Goal: Transaction & Acquisition: Purchase product/service

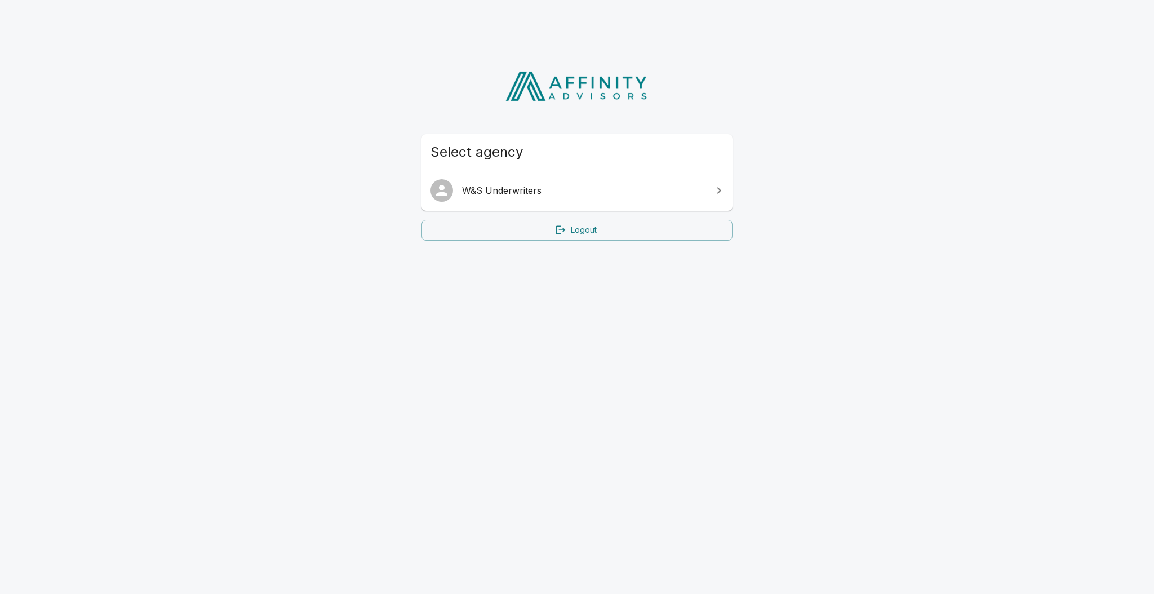
click at [477, 176] on link "W&S Underwriters" at bounding box center [576, 191] width 311 height 32
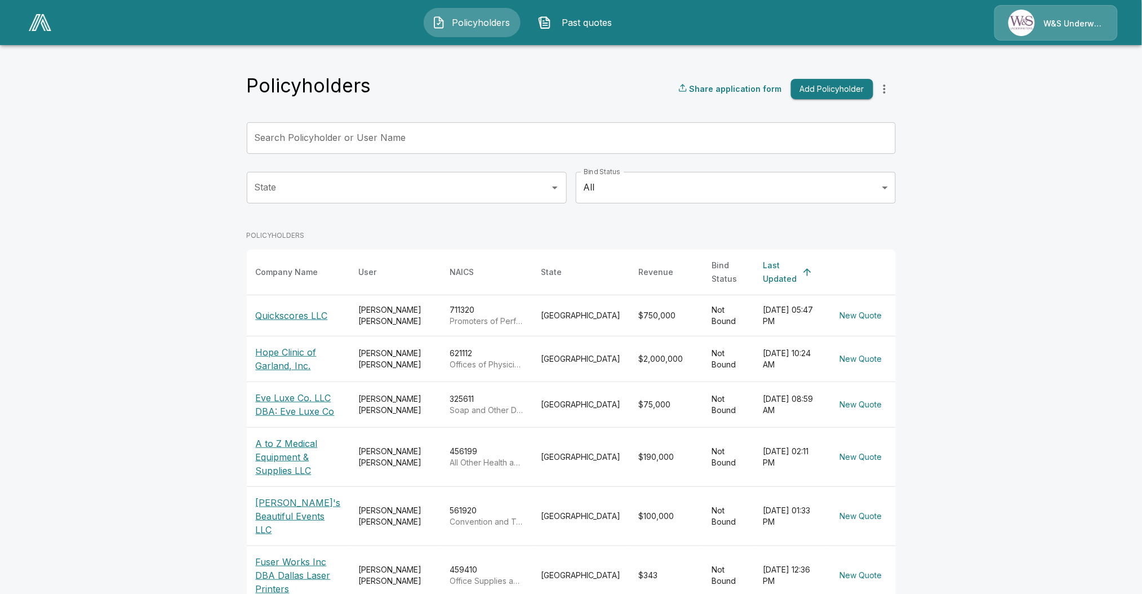
click at [277, 311] on p "Quickscores LLC" at bounding box center [298, 316] width 85 height 14
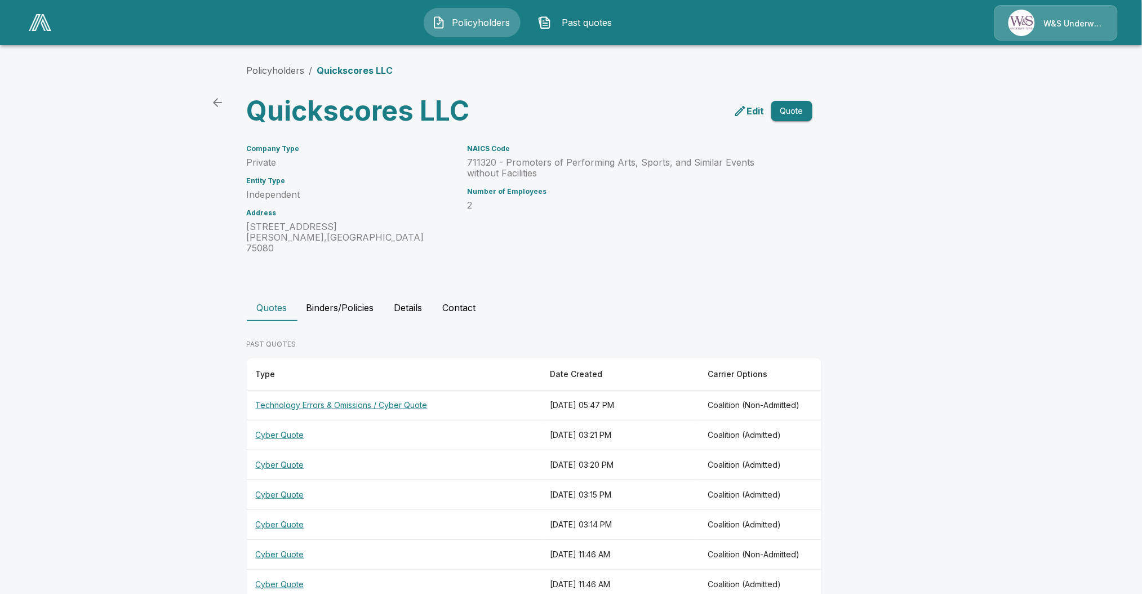
click at [304, 393] on th "Technology Errors & Omissions / Cyber Quote" at bounding box center [394, 405] width 295 height 30
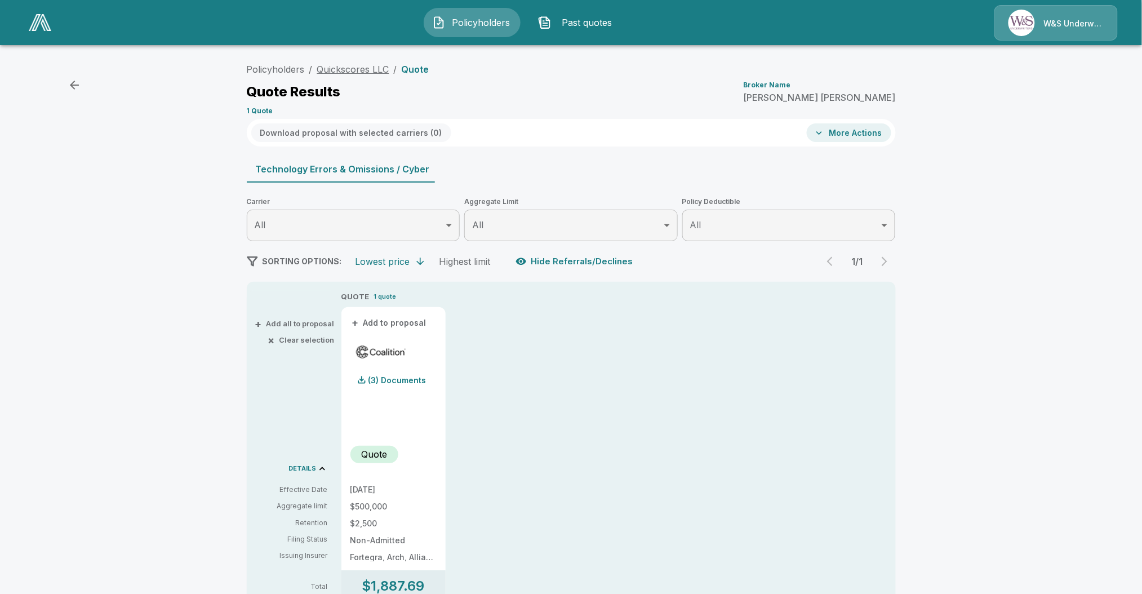
click at [341, 68] on link "Quickscores LLC" at bounding box center [353, 69] width 72 height 11
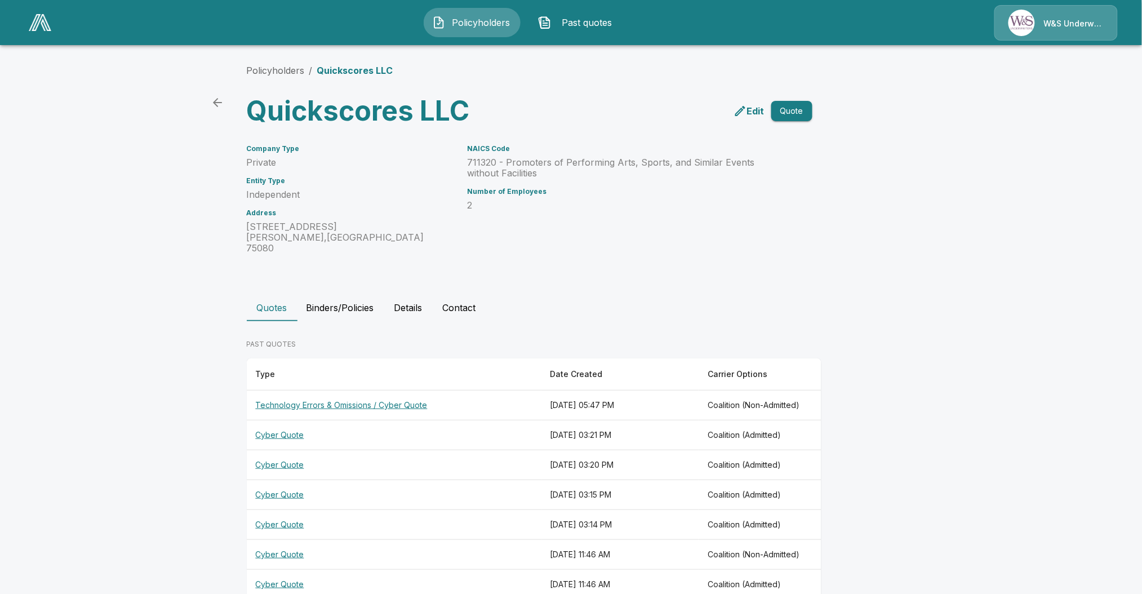
click at [743, 115] on icon "edit" at bounding box center [740, 111] width 10 height 10
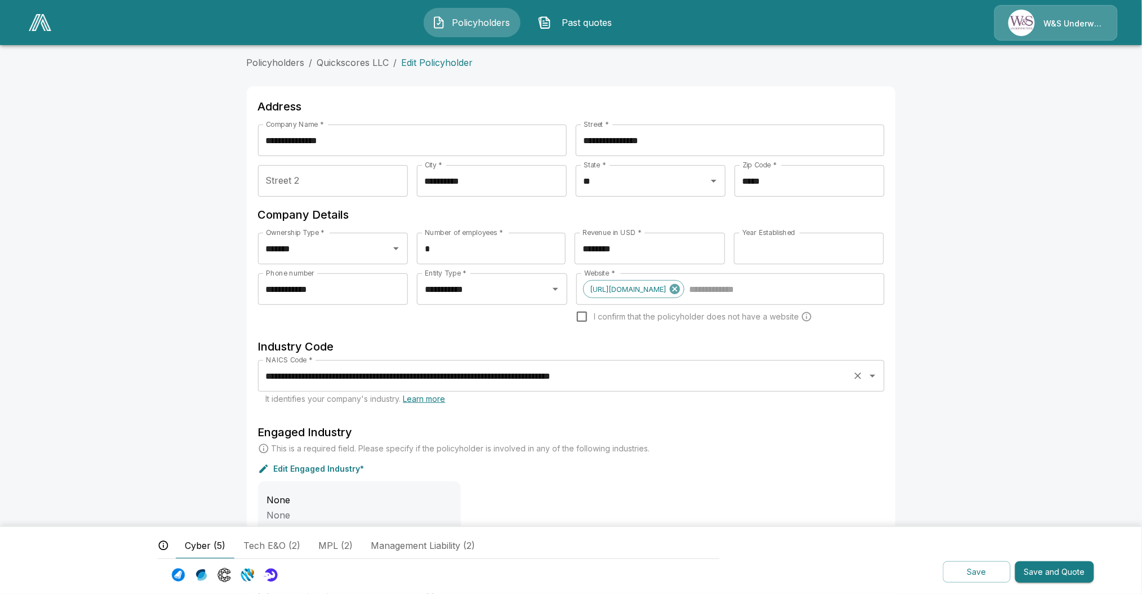
click at [408, 369] on input "**********" at bounding box center [555, 375] width 585 height 21
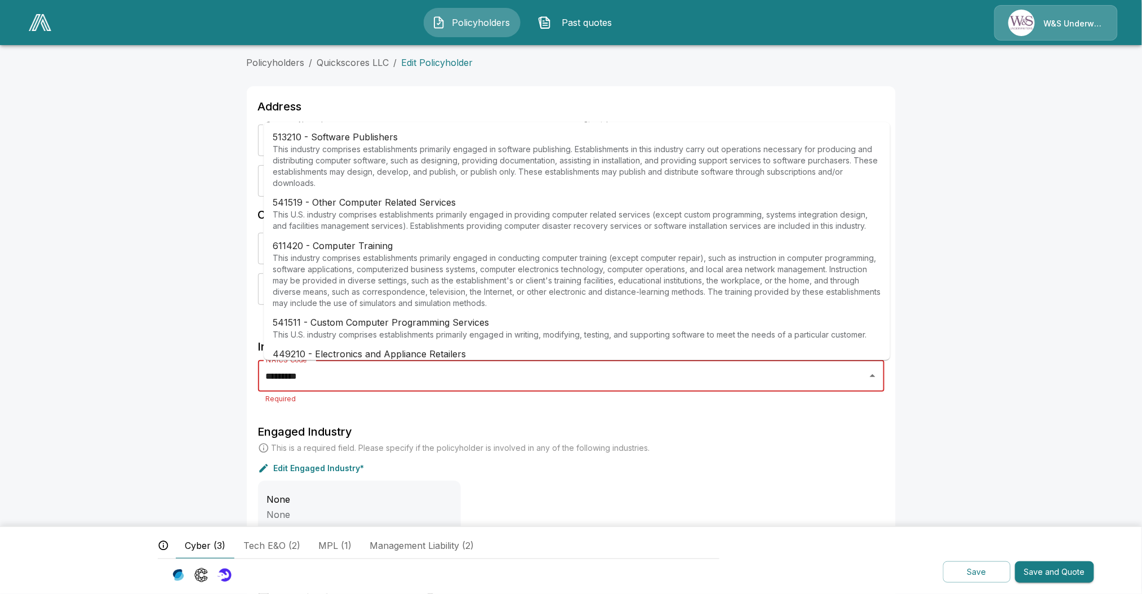
click at [641, 185] on p "This industry comprises establishments primarily engaged in software publishing…" at bounding box center [577, 166] width 609 height 45
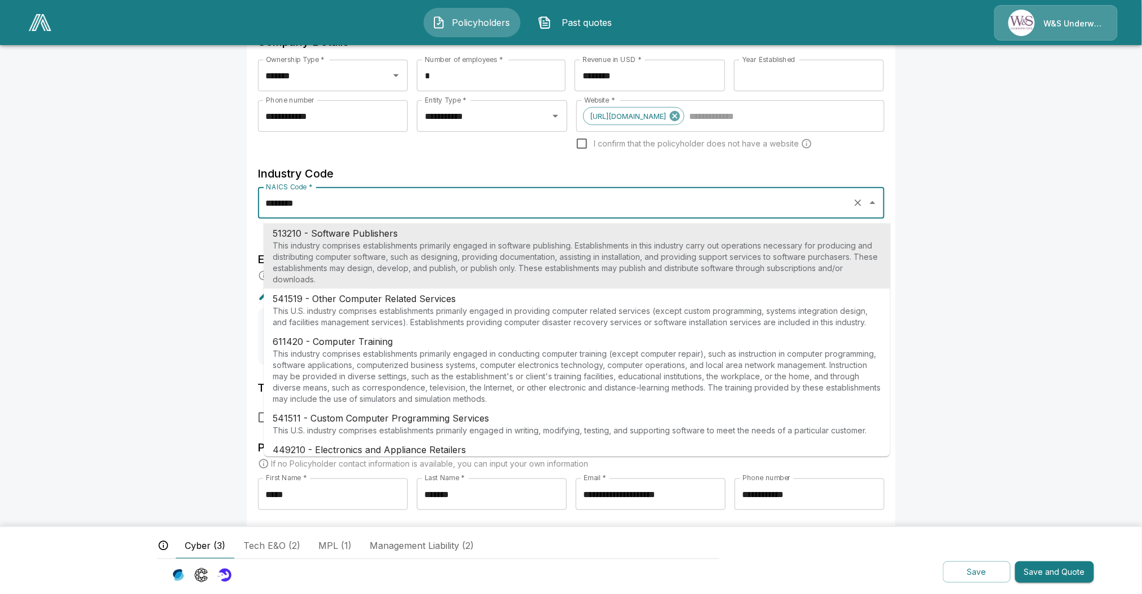
click at [530, 261] on p "This industry comprises establishments primarily engaged in software publishing…" at bounding box center [577, 262] width 609 height 45
type input "**********"
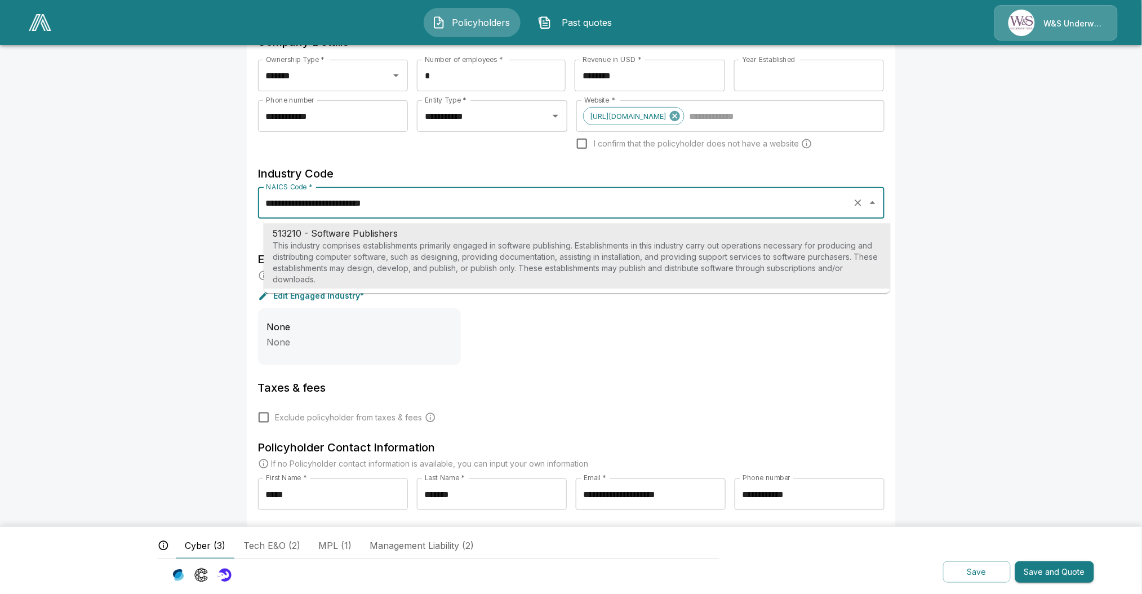
click at [539, 256] on p "This industry comprises establishments primarily engaged in software publishing…" at bounding box center [577, 262] width 609 height 45
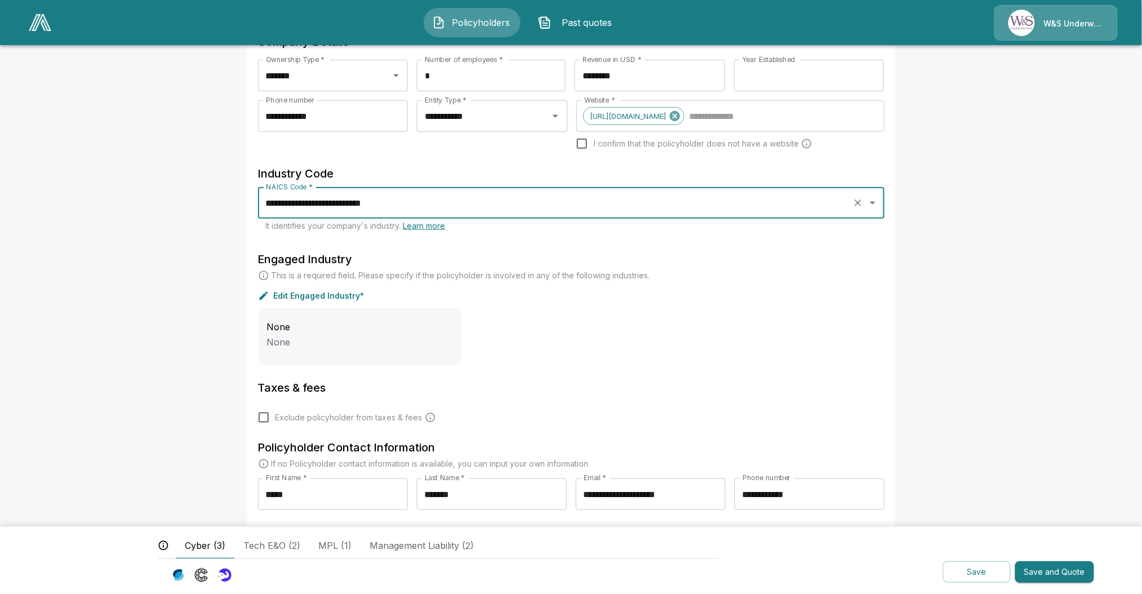
click at [353, 287] on div "Engaged Industry This is a required field. Please specify if the policyholder i…" at bounding box center [571, 307] width 627 height 115
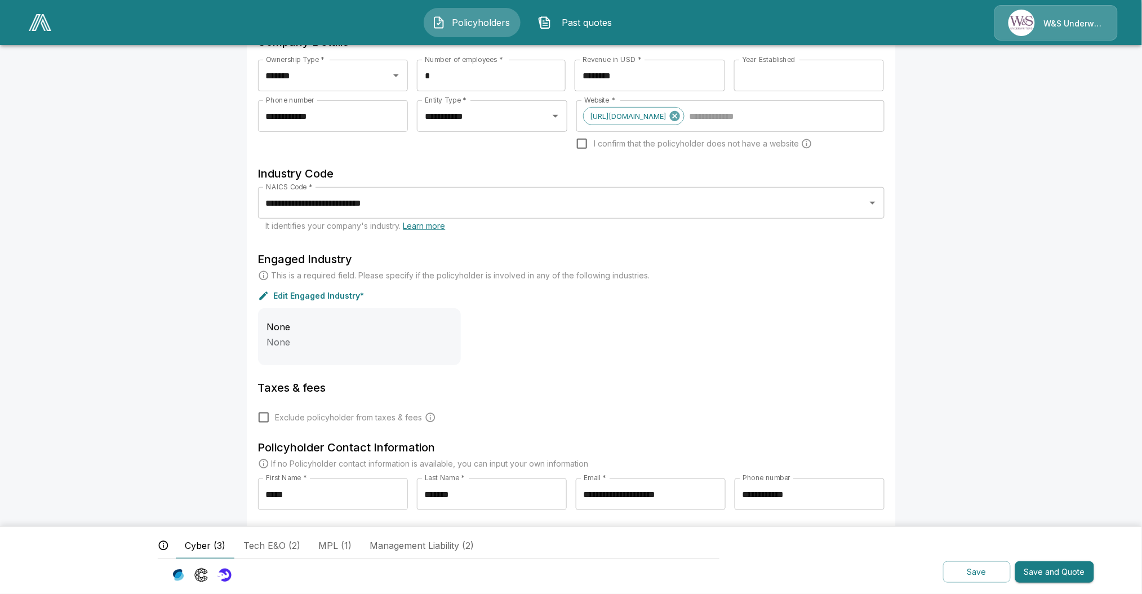
click at [338, 292] on p "Edit Engaged Industry*" at bounding box center [319, 296] width 91 height 8
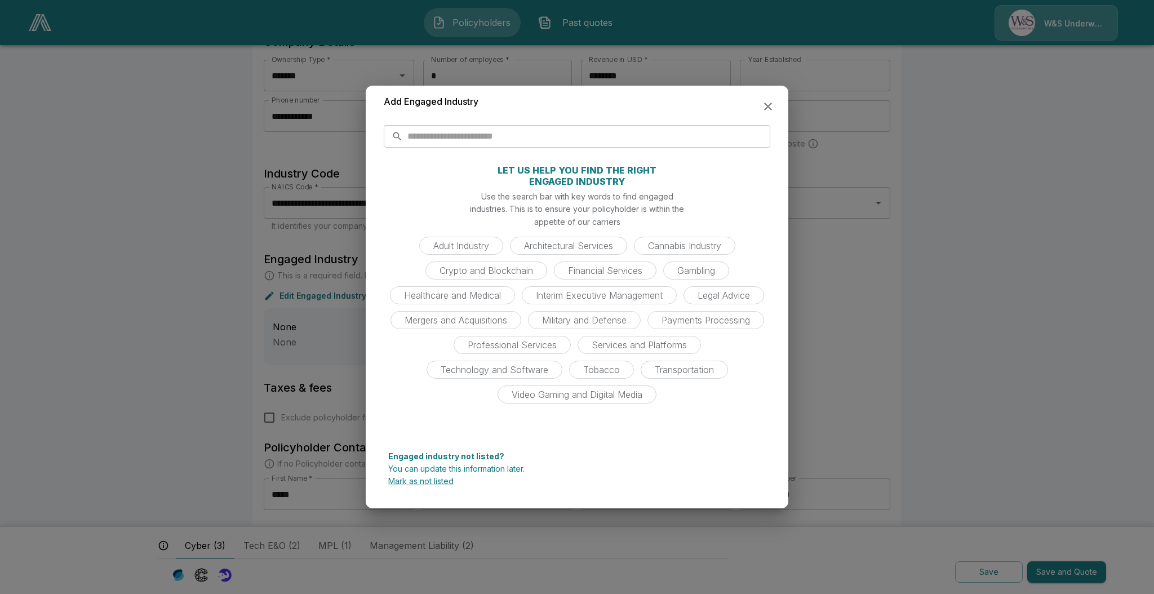
click at [522, 137] on input "text" at bounding box center [588, 136] width 363 height 23
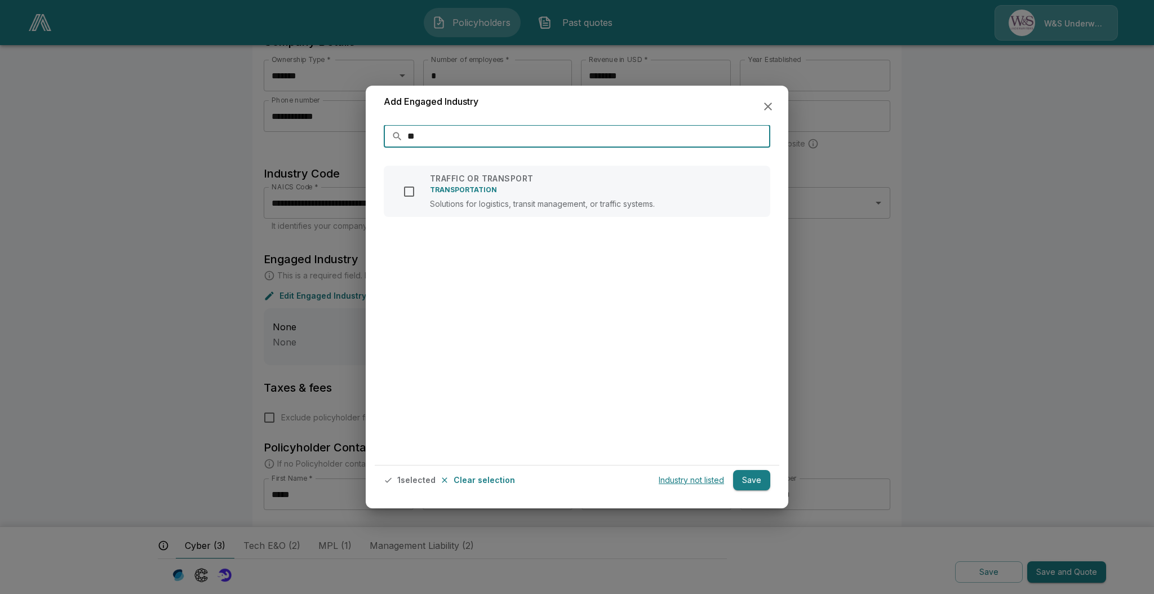
type input "*"
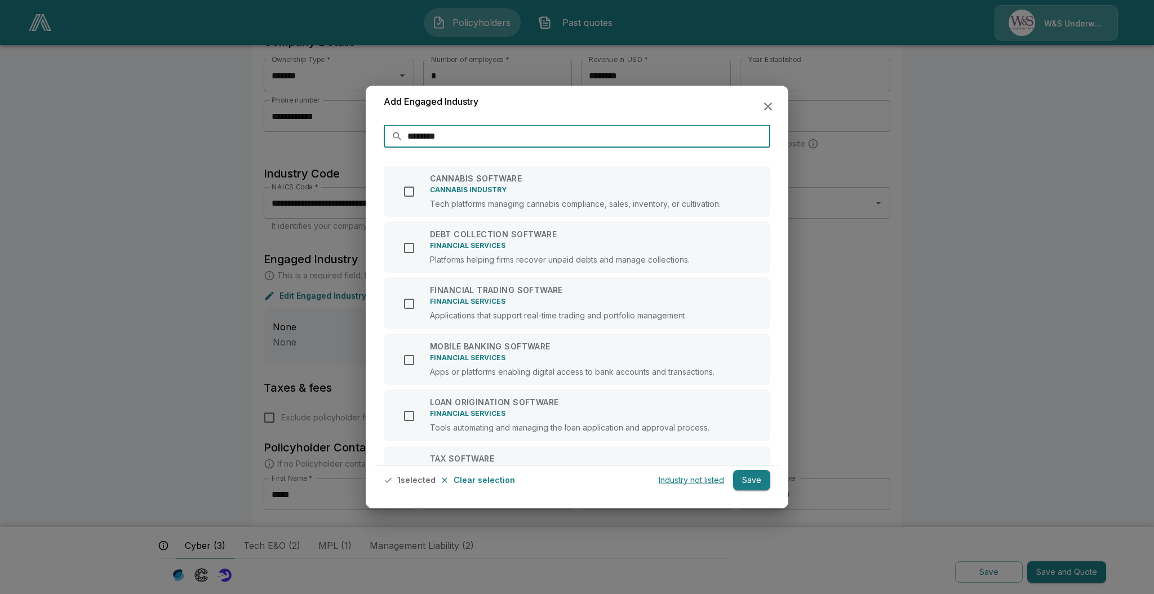
type input "********"
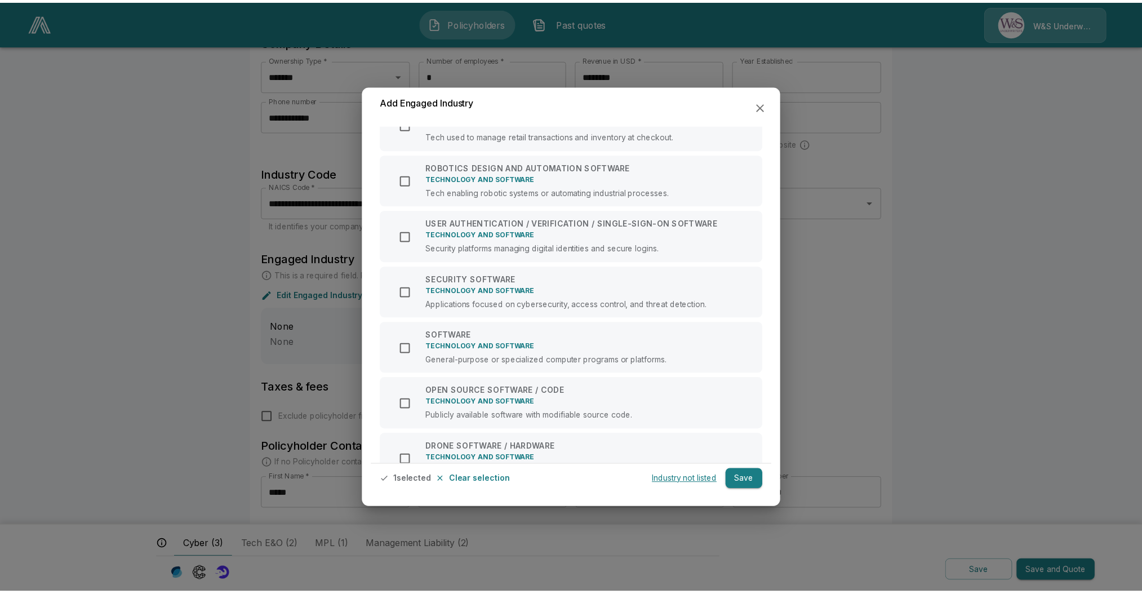
scroll to position [936, 0]
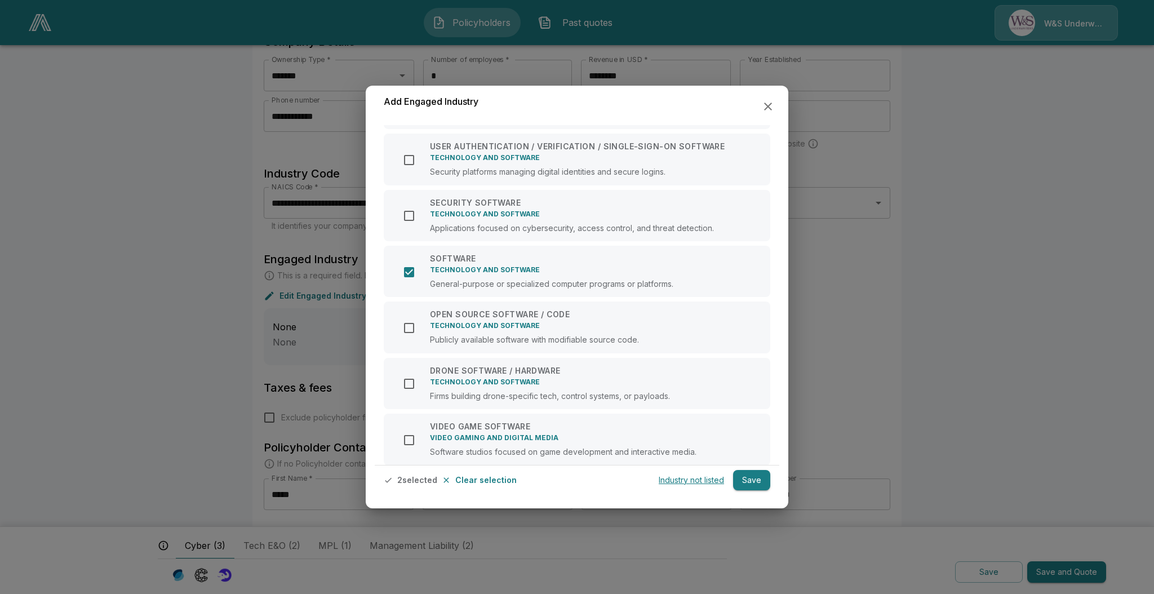
click at [765, 489] on button "Save" at bounding box center [751, 480] width 37 height 21
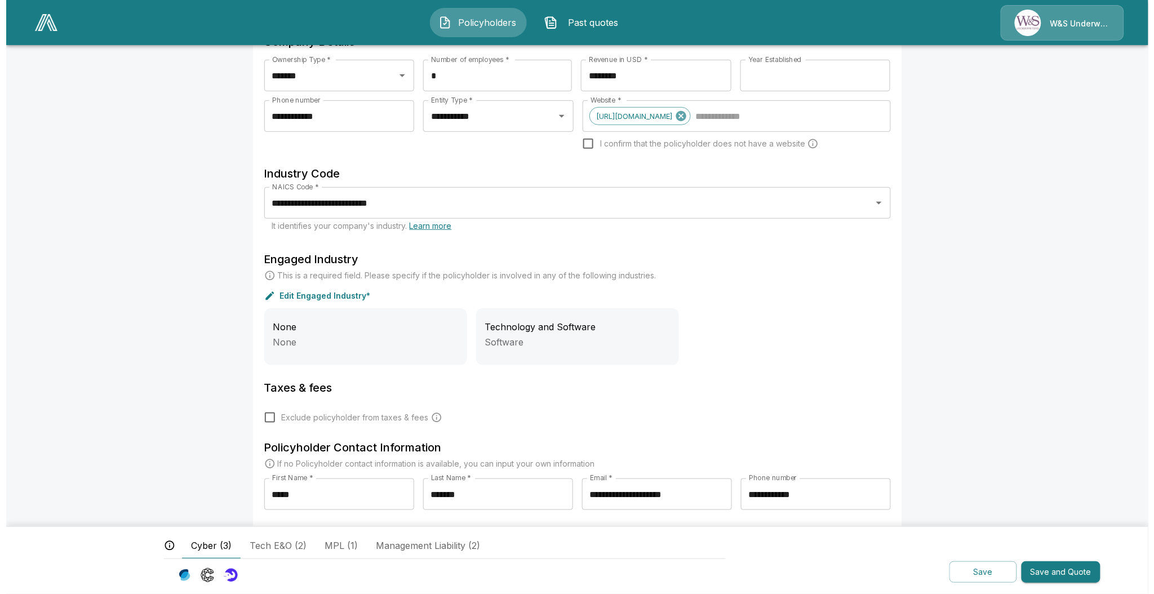
scroll to position [172, 0]
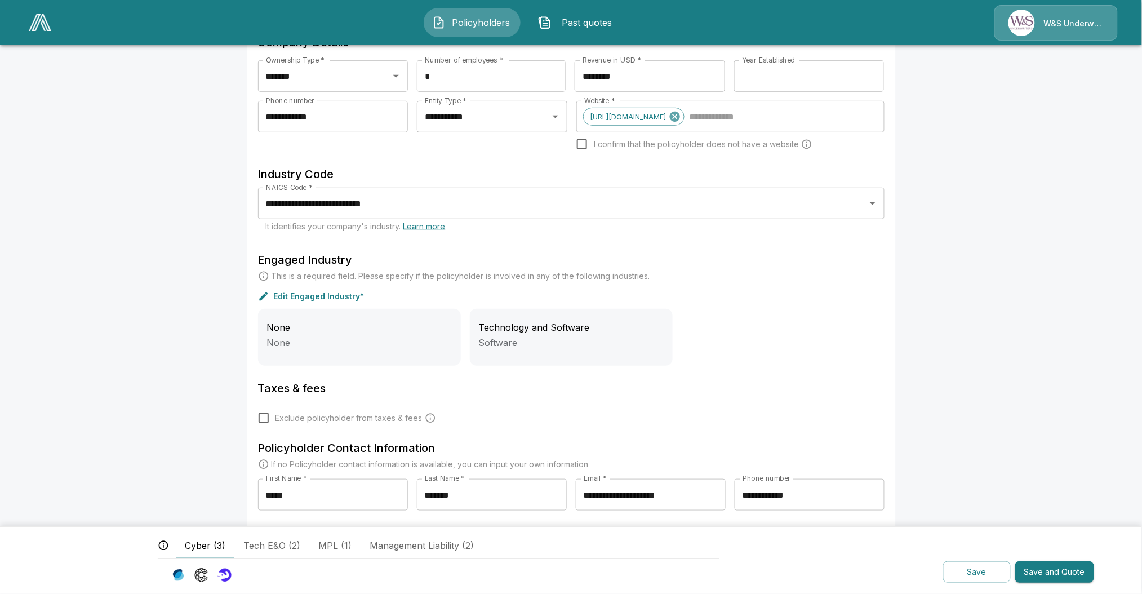
click at [388, 349] on div "None None" at bounding box center [359, 337] width 203 height 57
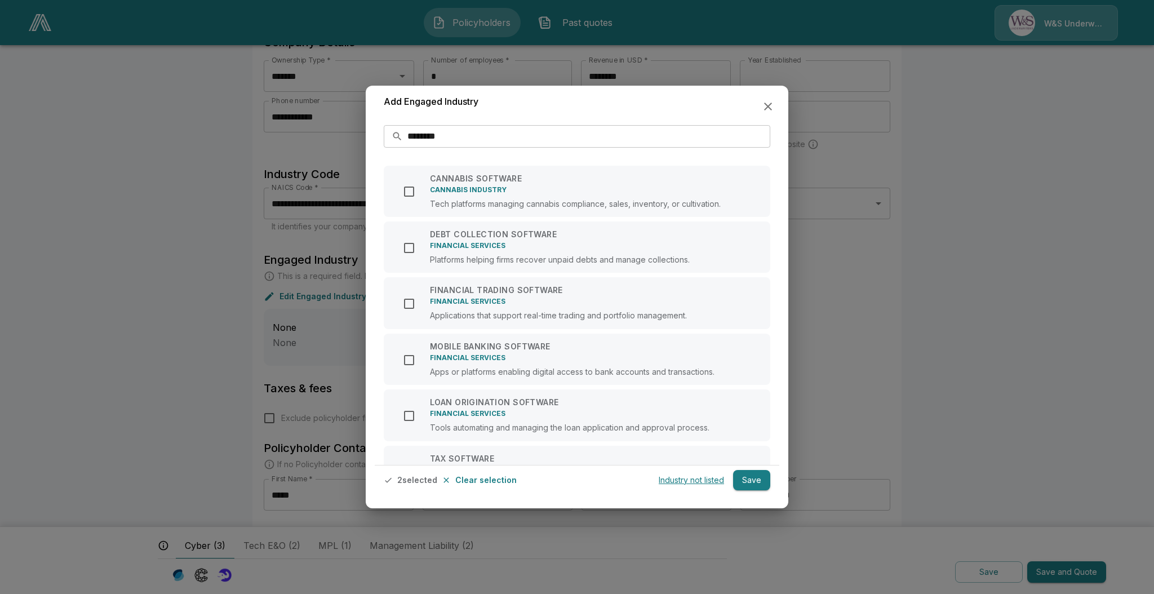
click at [481, 478] on p "Clear selection" at bounding box center [485, 480] width 61 height 8
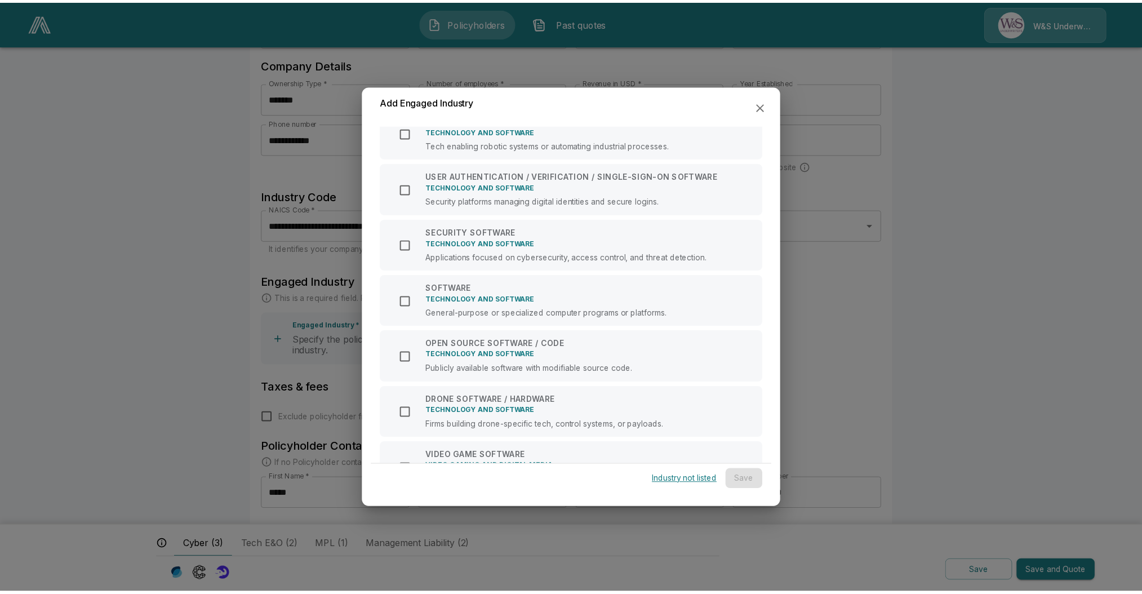
scroll to position [936, 0]
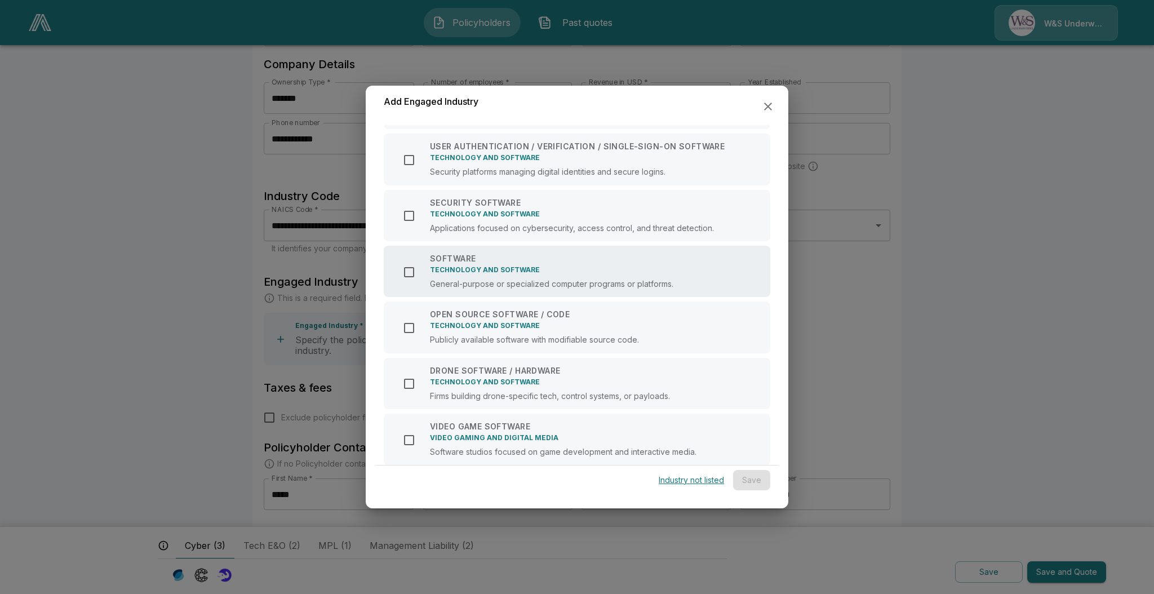
click at [545, 284] on p "General-purpose or specialized computer programs or platforms." at bounding box center [551, 283] width 243 height 8
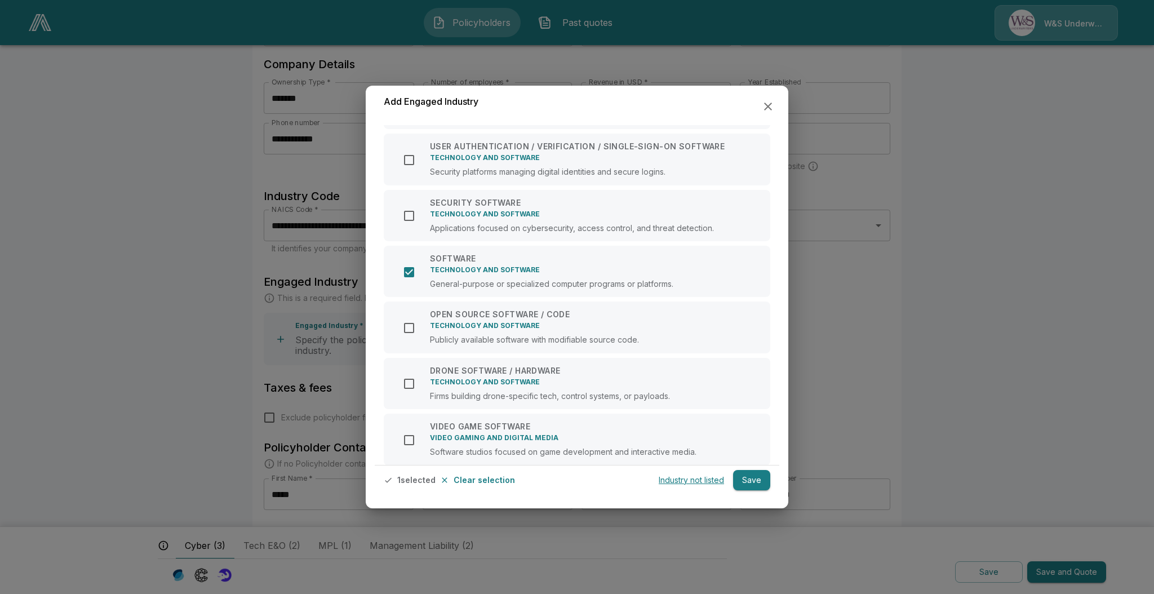
click at [758, 476] on button "Save" at bounding box center [751, 480] width 37 height 21
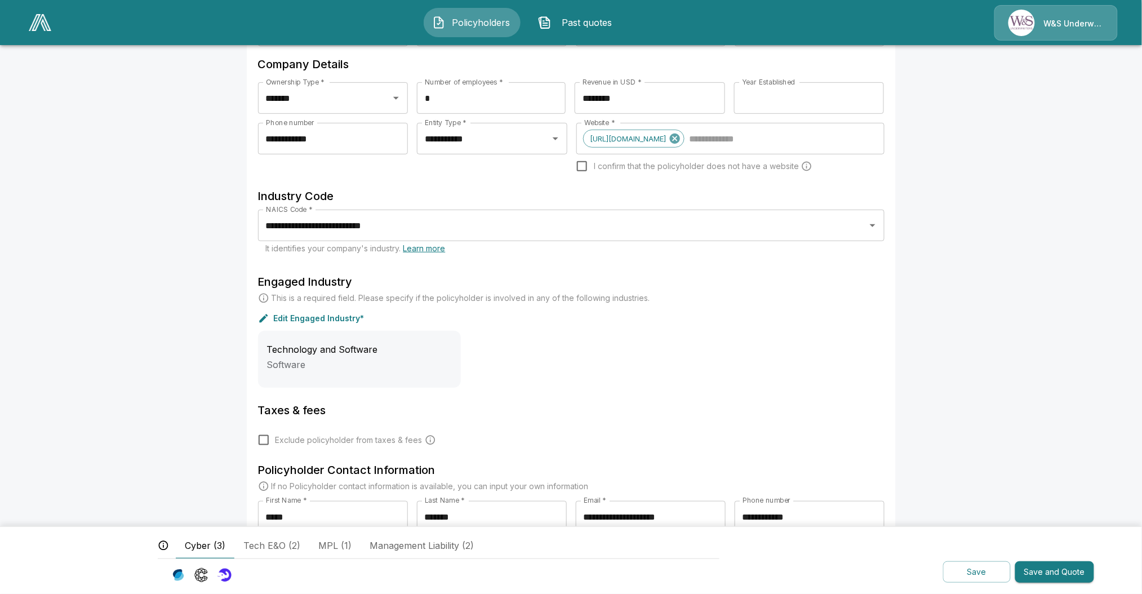
scroll to position [173, 0]
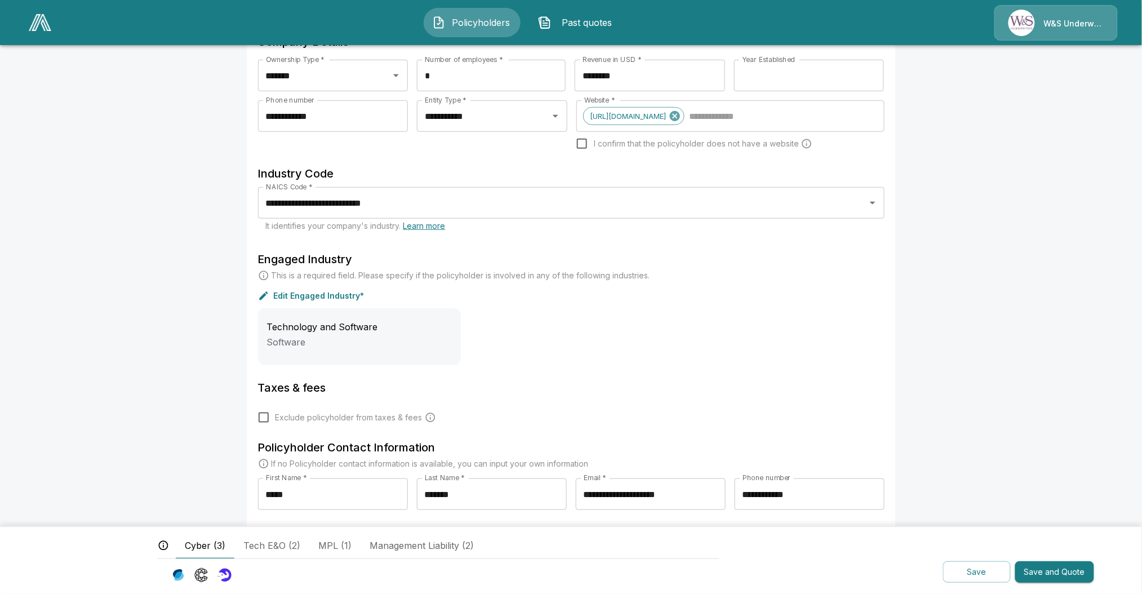
click at [1059, 573] on button "Save and Quote" at bounding box center [1054, 572] width 79 height 22
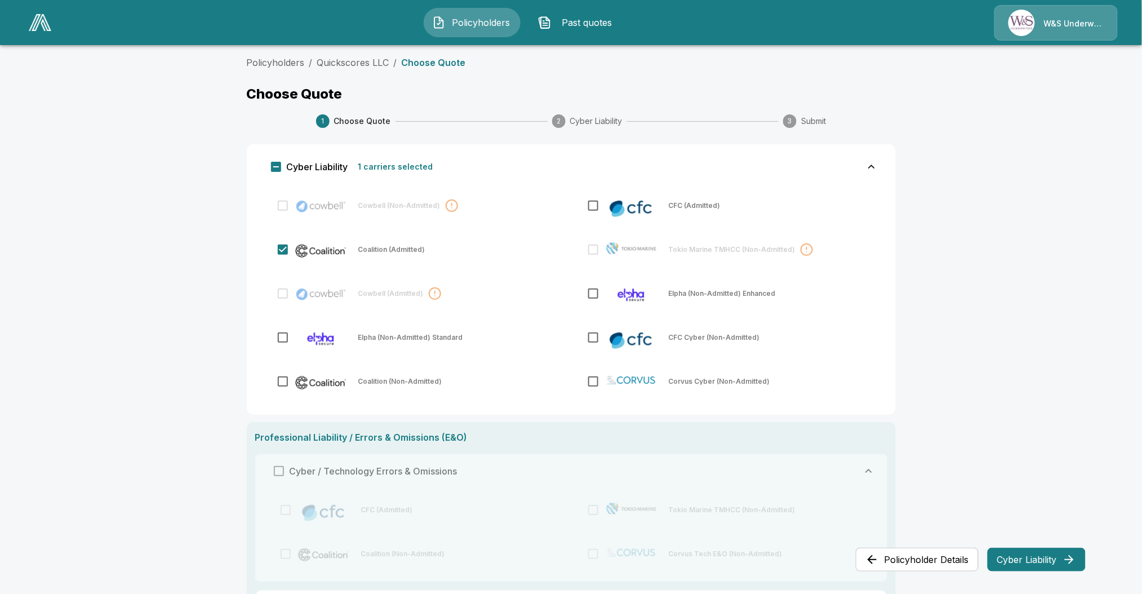
click at [1058, 553] on button "Cyber Liability" at bounding box center [1037, 560] width 98 height 24
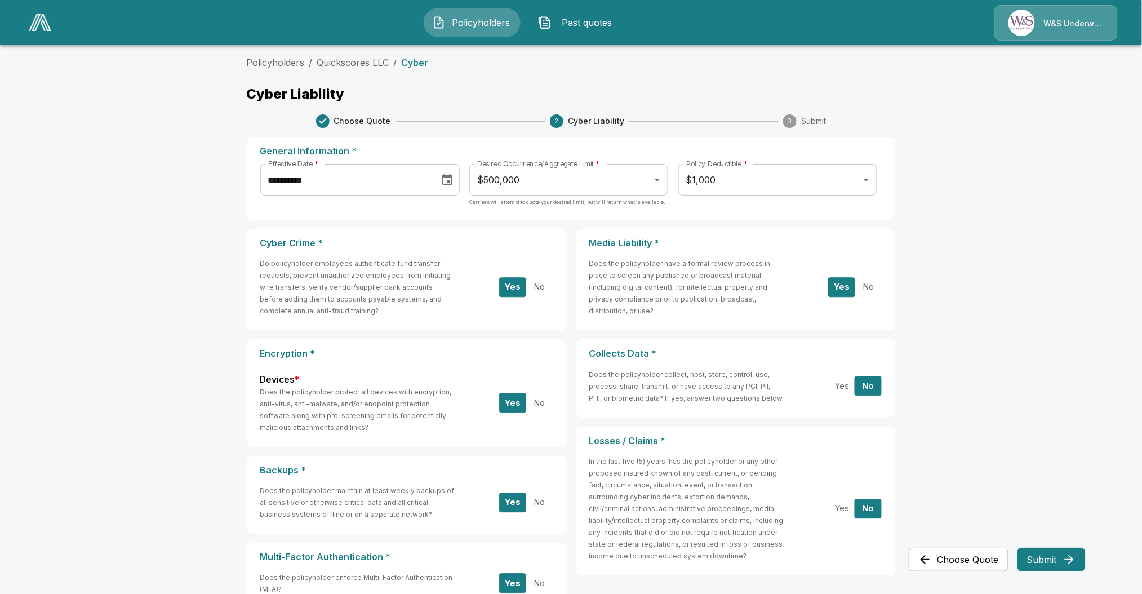
click at [1059, 554] on button "Submit" at bounding box center [1052, 560] width 68 height 24
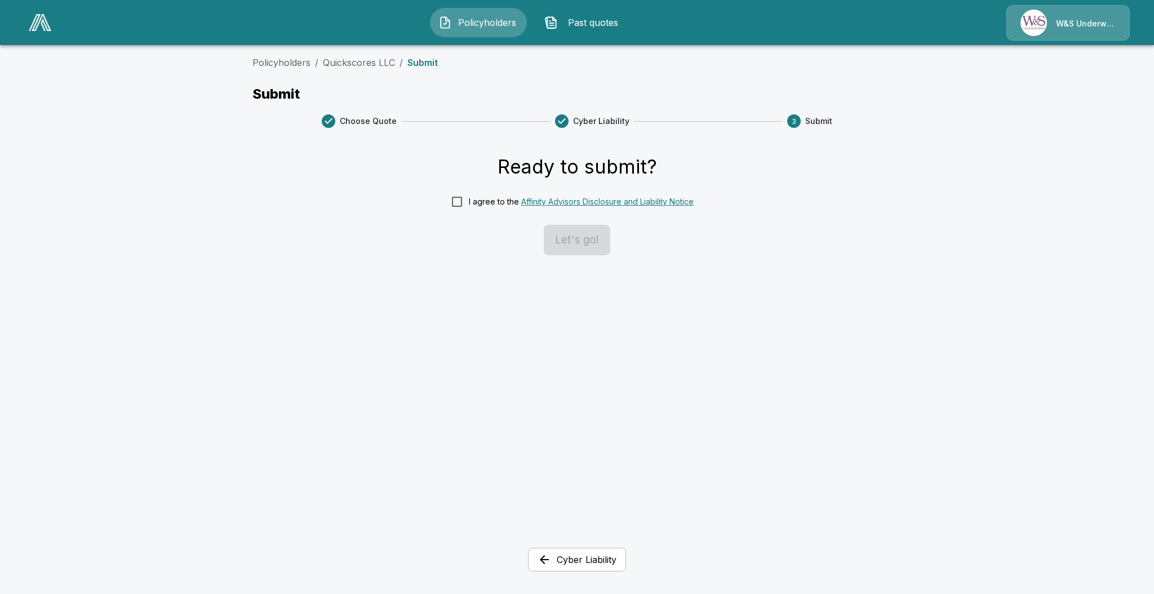
click at [596, 559] on button "Cyber Liability" at bounding box center [577, 560] width 98 height 24
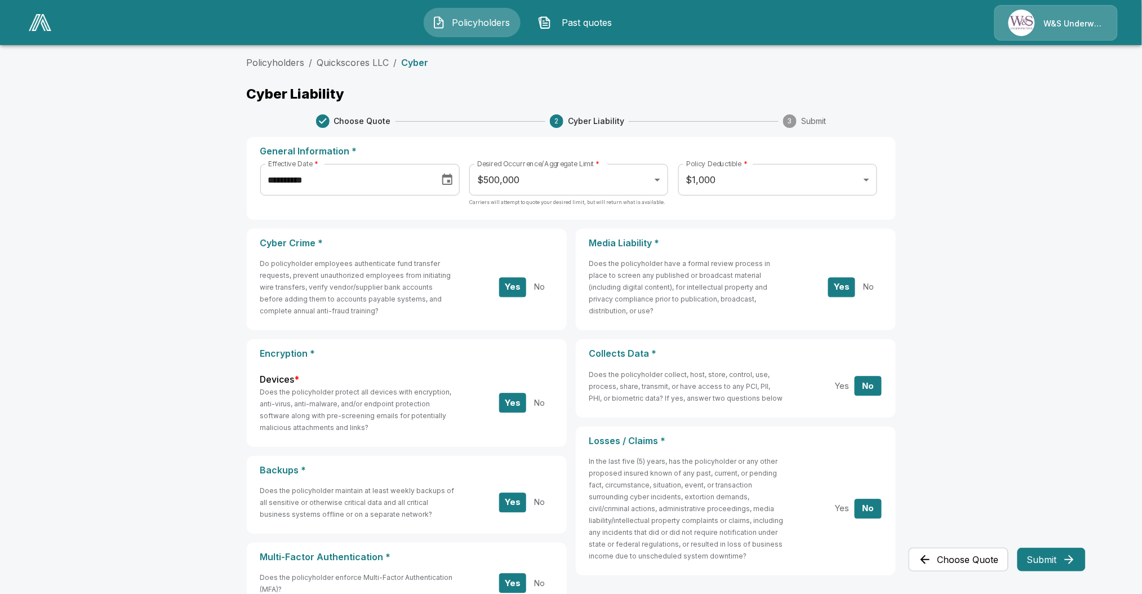
click at [1071, 526] on main "**********" at bounding box center [571, 413] width 1142 height 826
click at [1066, 552] on button "Submit" at bounding box center [1052, 560] width 68 height 24
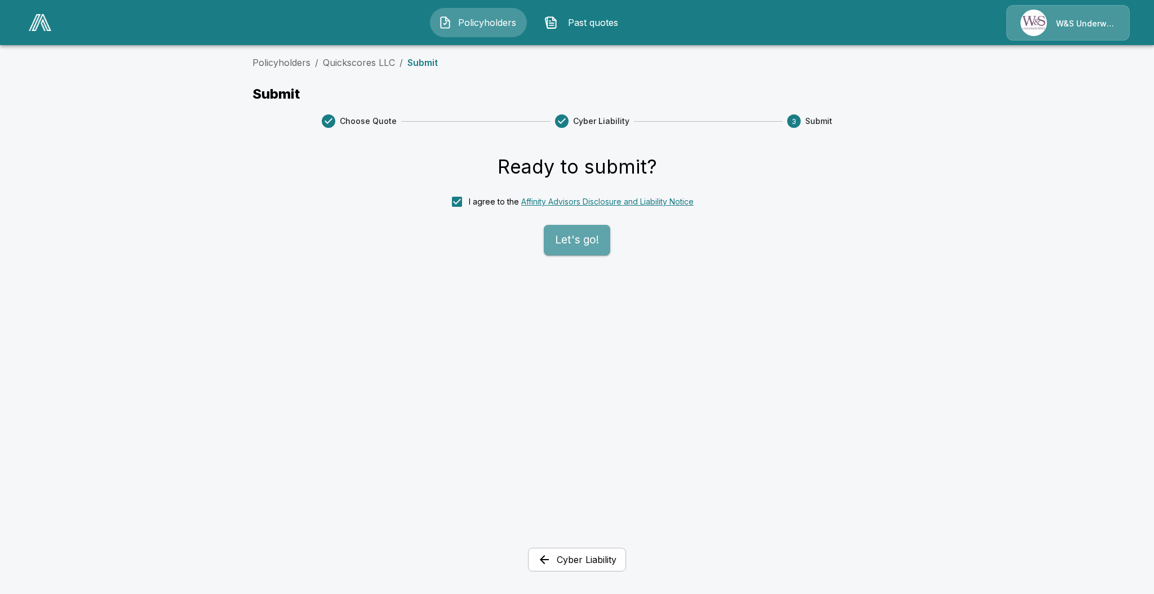
click at [557, 235] on button "Let's go!" at bounding box center [577, 240] width 66 height 30
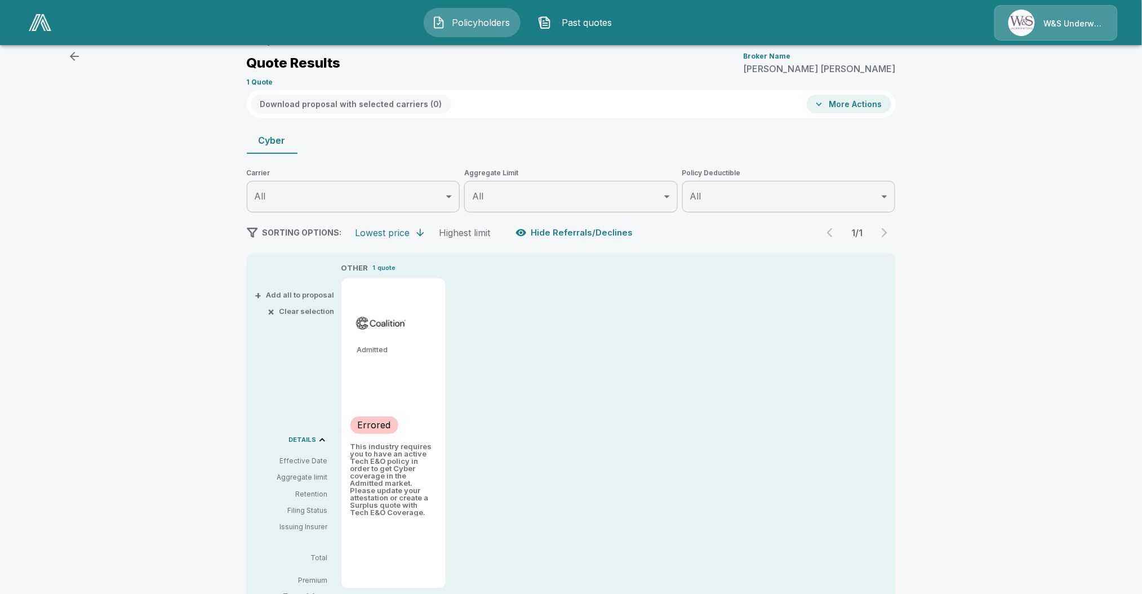
scroll to position [32, 0]
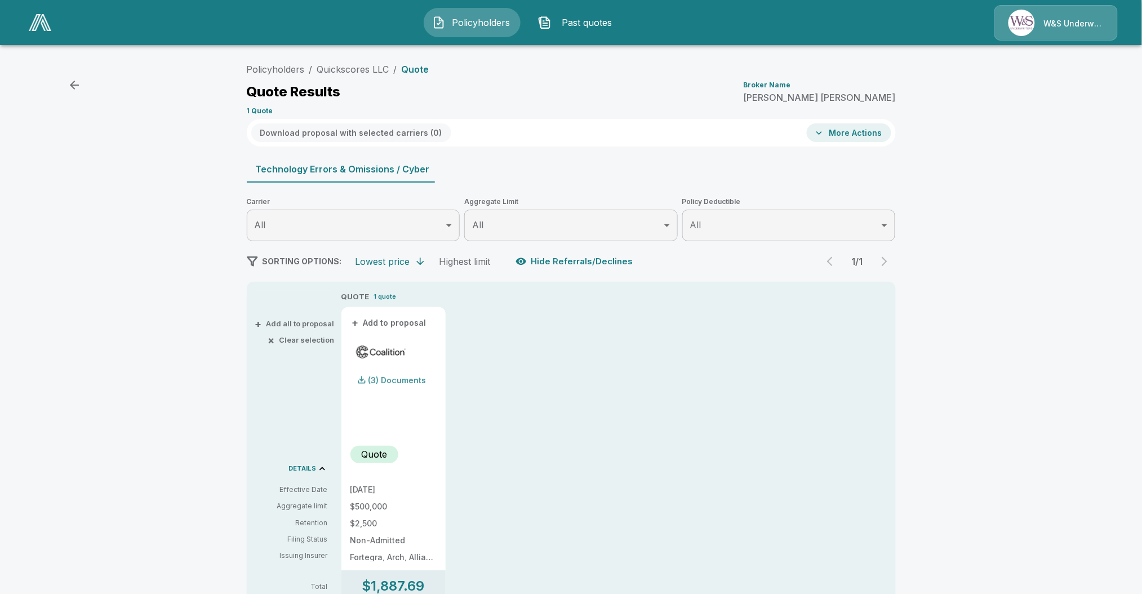
click at [390, 378] on p "(3) Documents" at bounding box center [397, 380] width 58 height 8
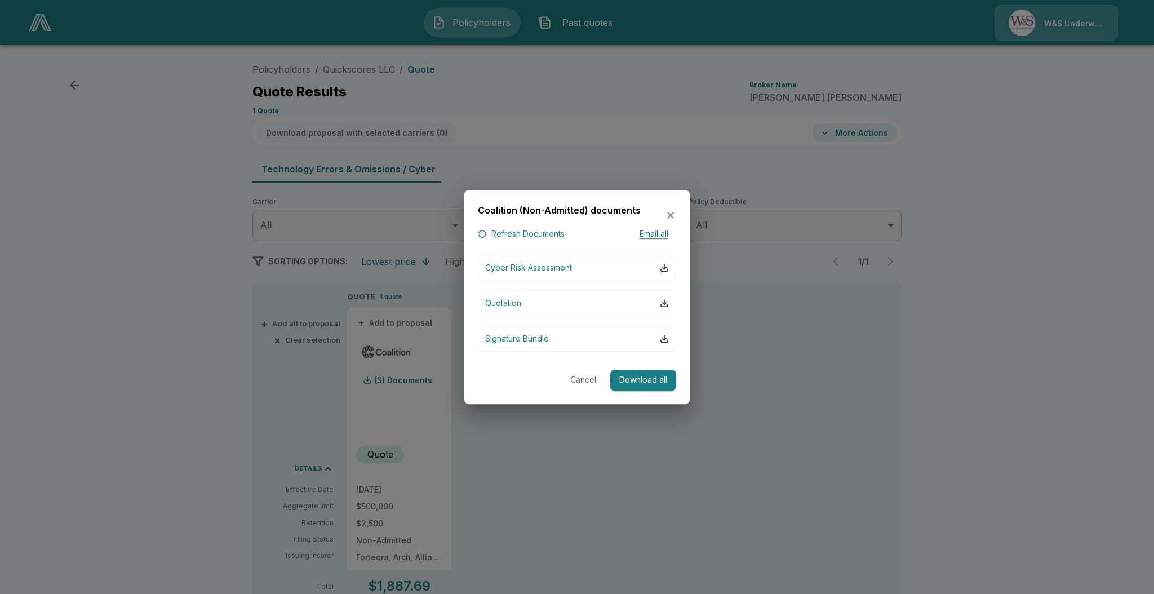
click at [600, 288] on div "Cyber Risk Assessment Quotation Signature Bundle" at bounding box center [577, 302] width 198 height 97
click at [664, 304] on div "button" at bounding box center [664, 303] width 9 height 9
click at [665, 343] on div "button" at bounding box center [664, 338] width 9 height 9
click at [1001, 0] on div at bounding box center [577, 297] width 1154 height 594
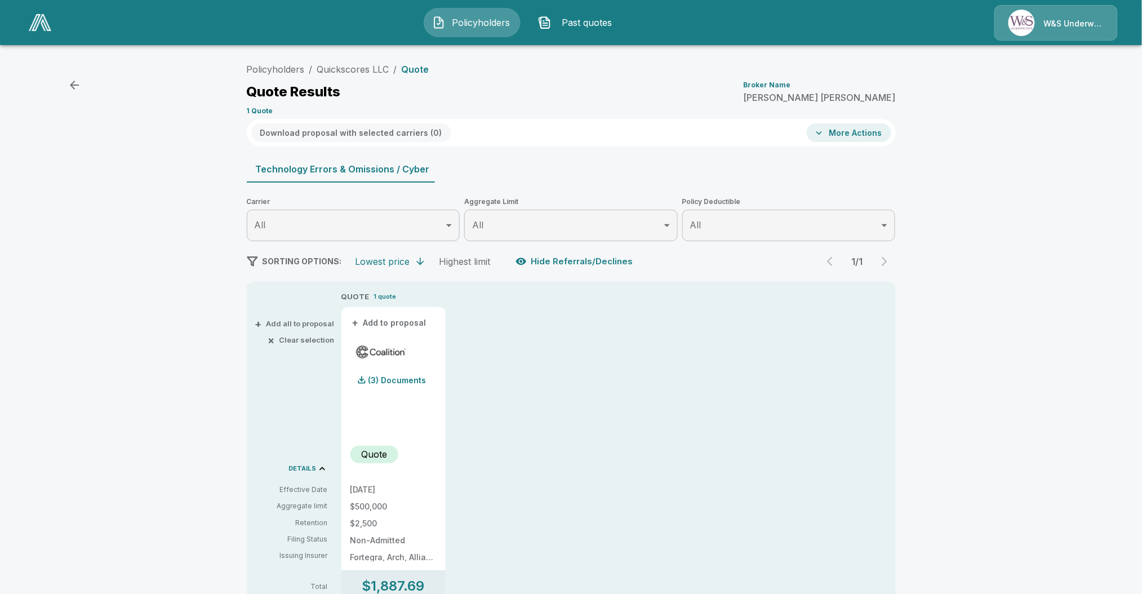
click at [877, 158] on div "Technology Errors & Omissions / Cyber" at bounding box center [571, 169] width 649 height 27
click at [862, 138] on button "More Actions" at bounding box center [849, 132] width 85 height 19
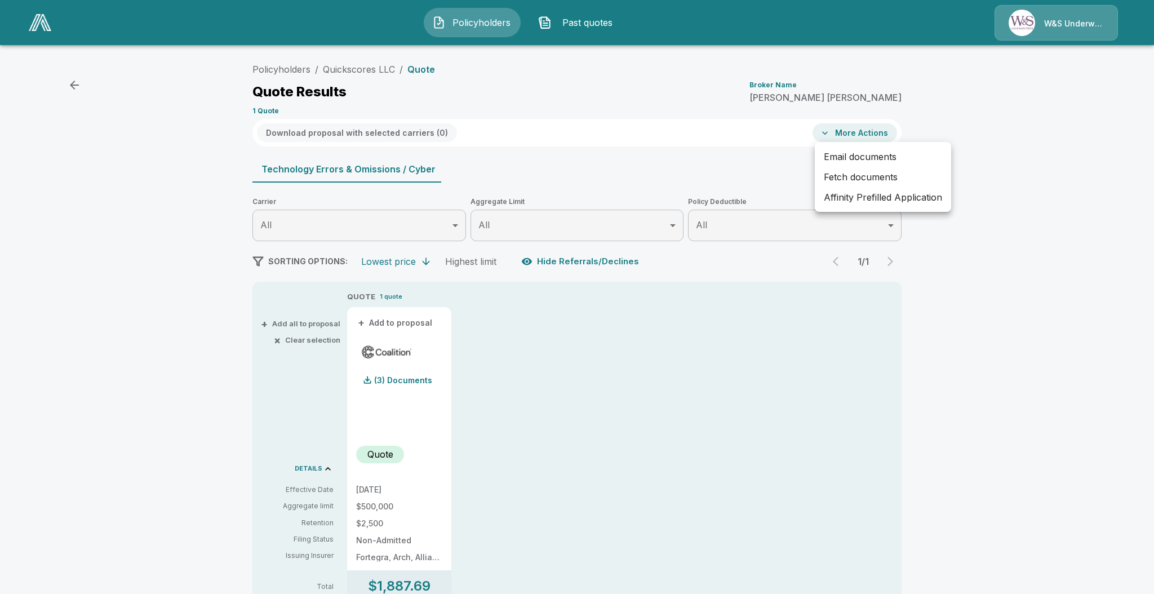
click at [47, 106] on div at bounding box center [577, 297] width 1154 height 594
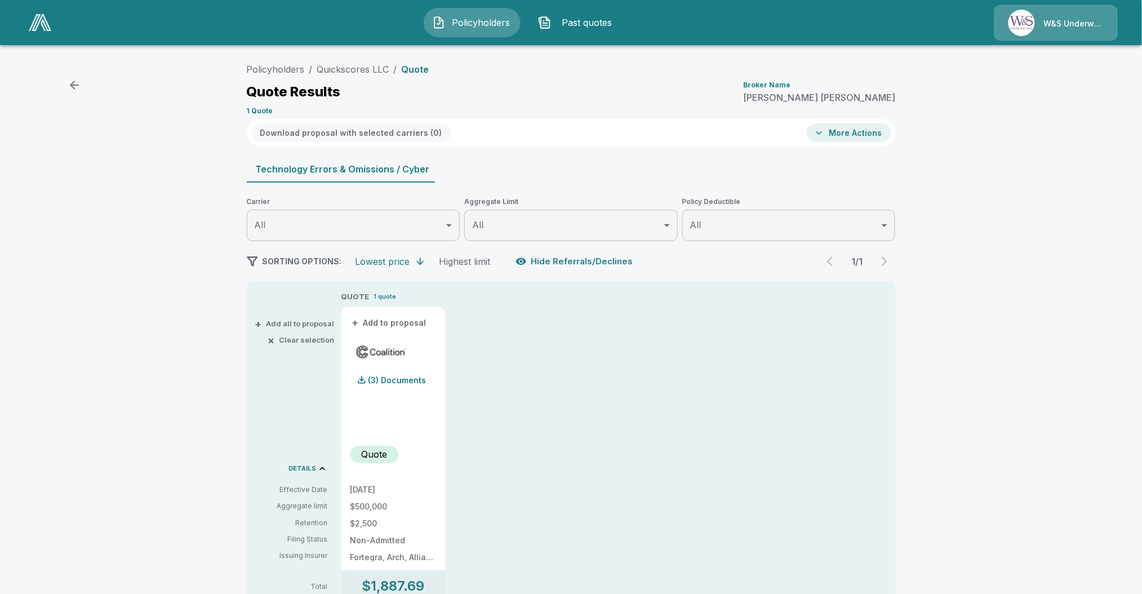
click at [59, 93] on div "Policyholders / Quickscores LLC / Quote Quote Results Broker Name [PERSON_NAME]…" at bounding box center [571, 600] width 1142 height 1093
click at [79, 82] on icon "button" at bounding box center [75, 85] width 14 height 14
click at [74, 84] on icon "button" at bounding box center [75, 85] width 14 height 14
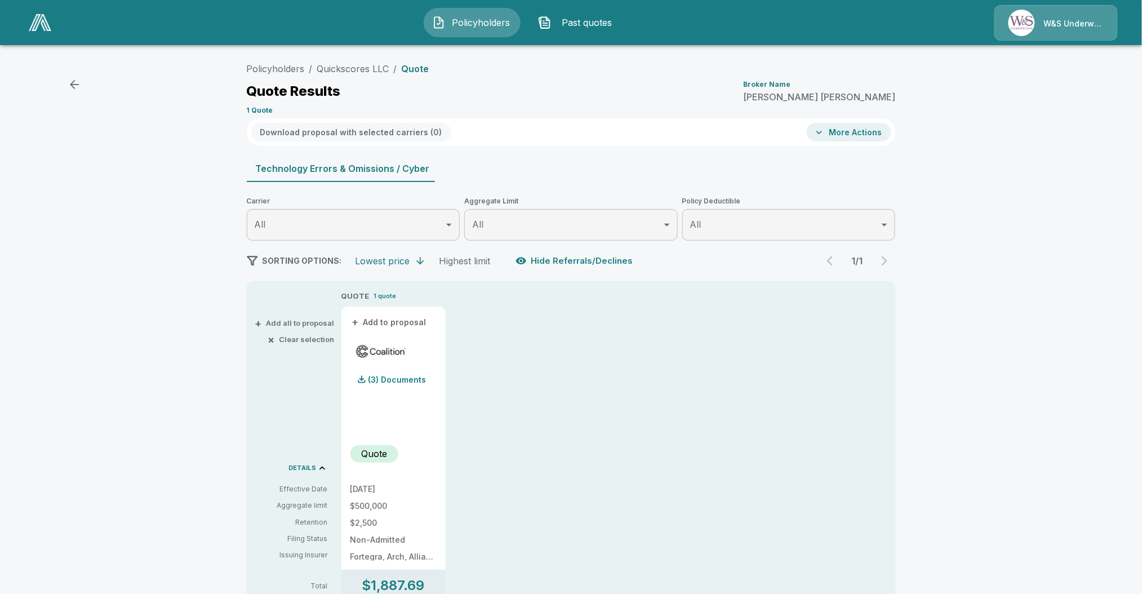
click at [78, 87] on icon "button" at bounding box center [75, 85] width 14 height 14
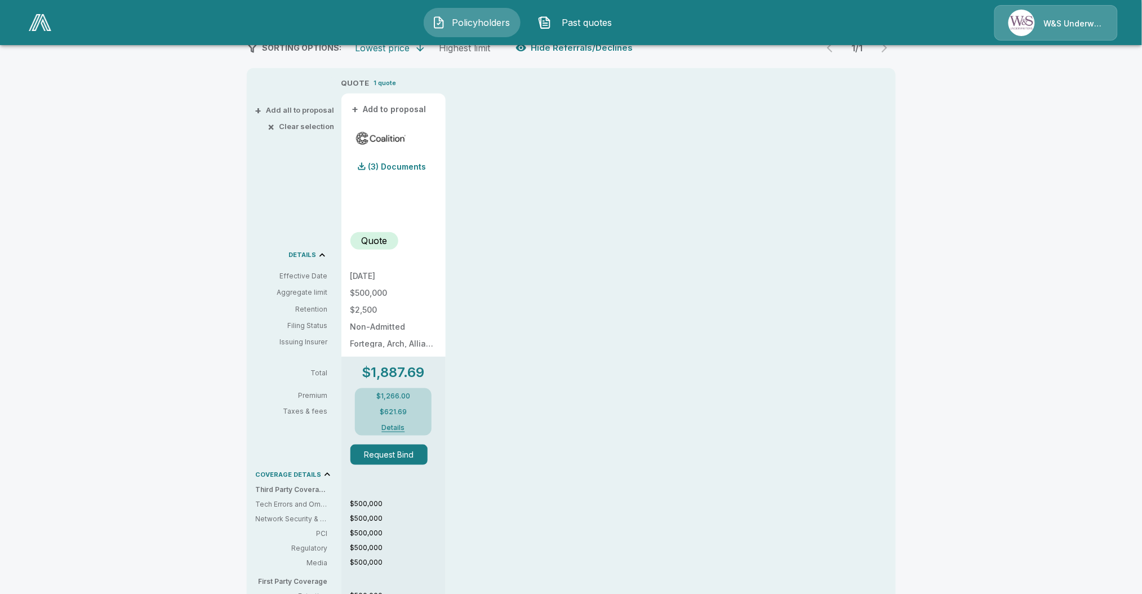
scroll to position [218, 0]
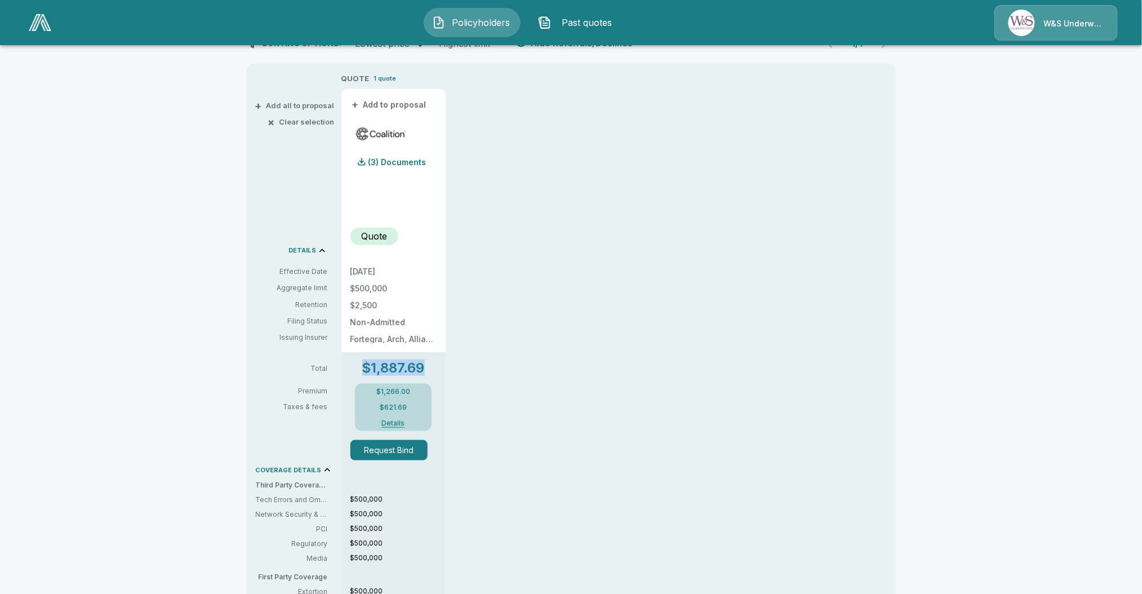
drag, startPoint x: 354, startPoint y: 356, endPoint x: 443, endPoint y: 359, distance: 89.1
click at [443, 359] on div "$1,887.69 $1,266.00 $621.69 Details Request Bind $500,000 $500,000 $500,000 $50…" at bounding box center [393, 590] width 104 height 477
copy p "$1,887.69"
